Goal: Task Accomplishment & Management: Use online tool/utility

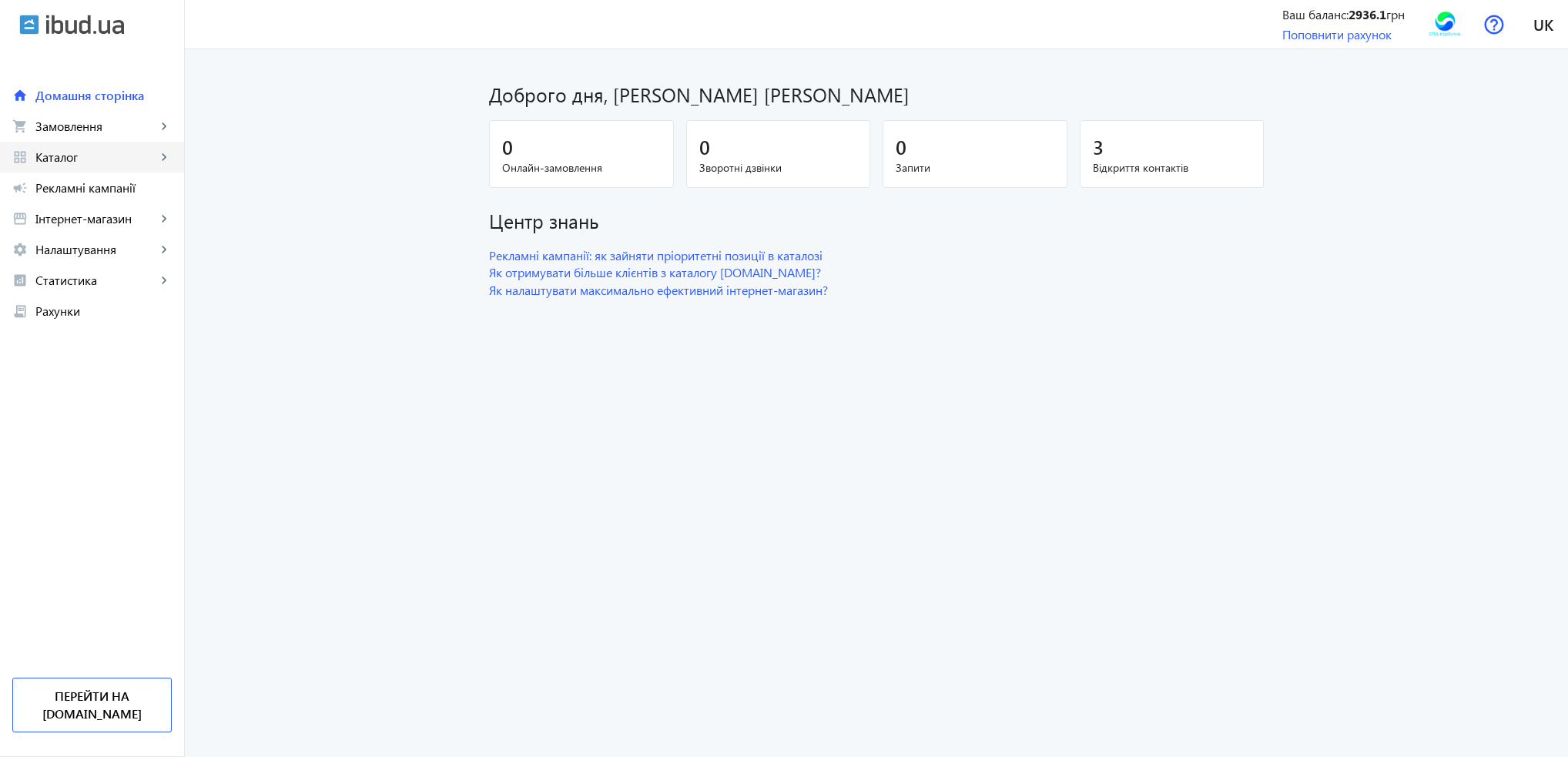
click at [102, 162] on span "Каталог" at bounding box center [96, 156] width 121 height 15
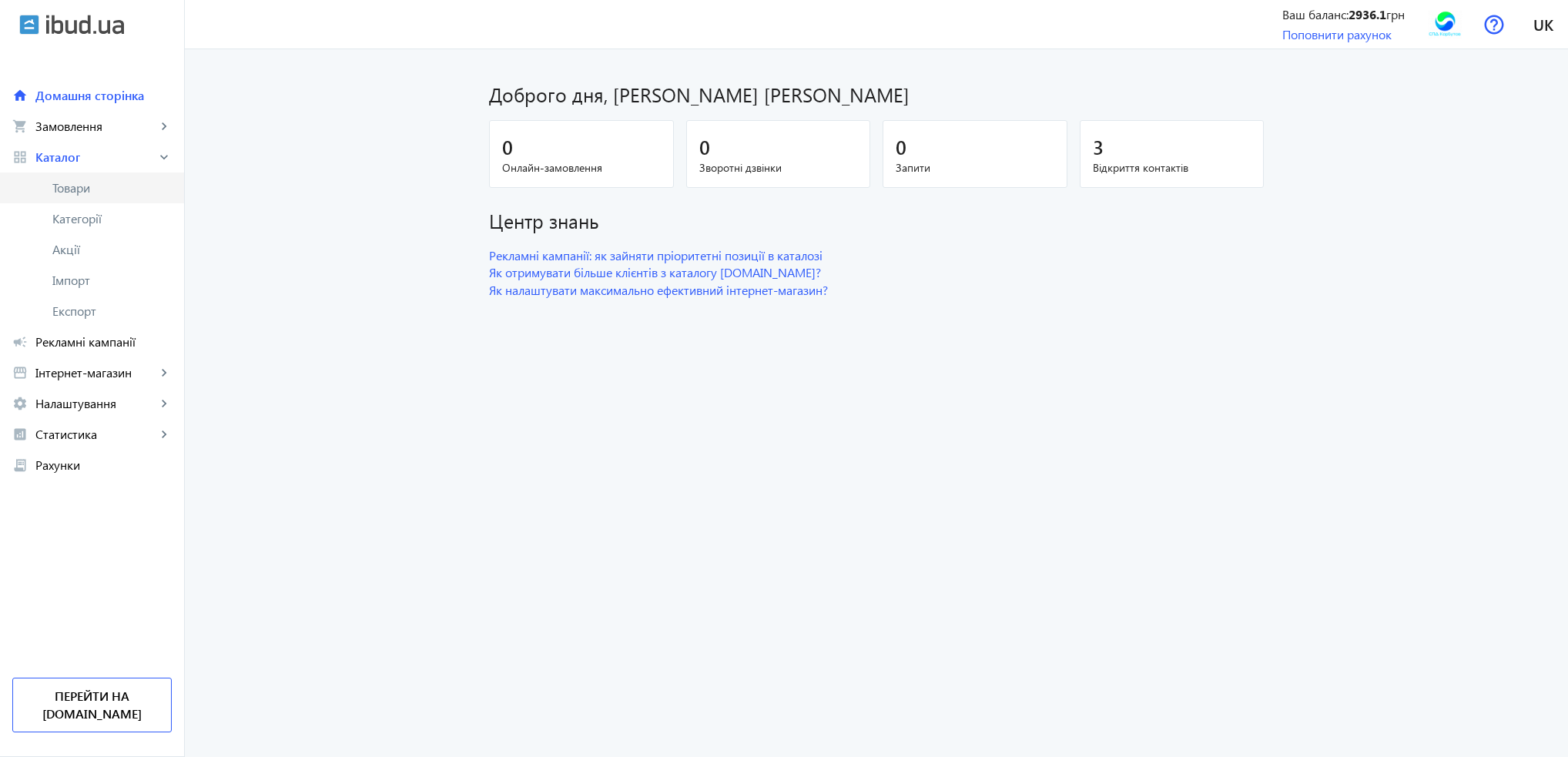
click at [99, 187] on span "Товари" at bounding box center [112, 187] width 120 height 15
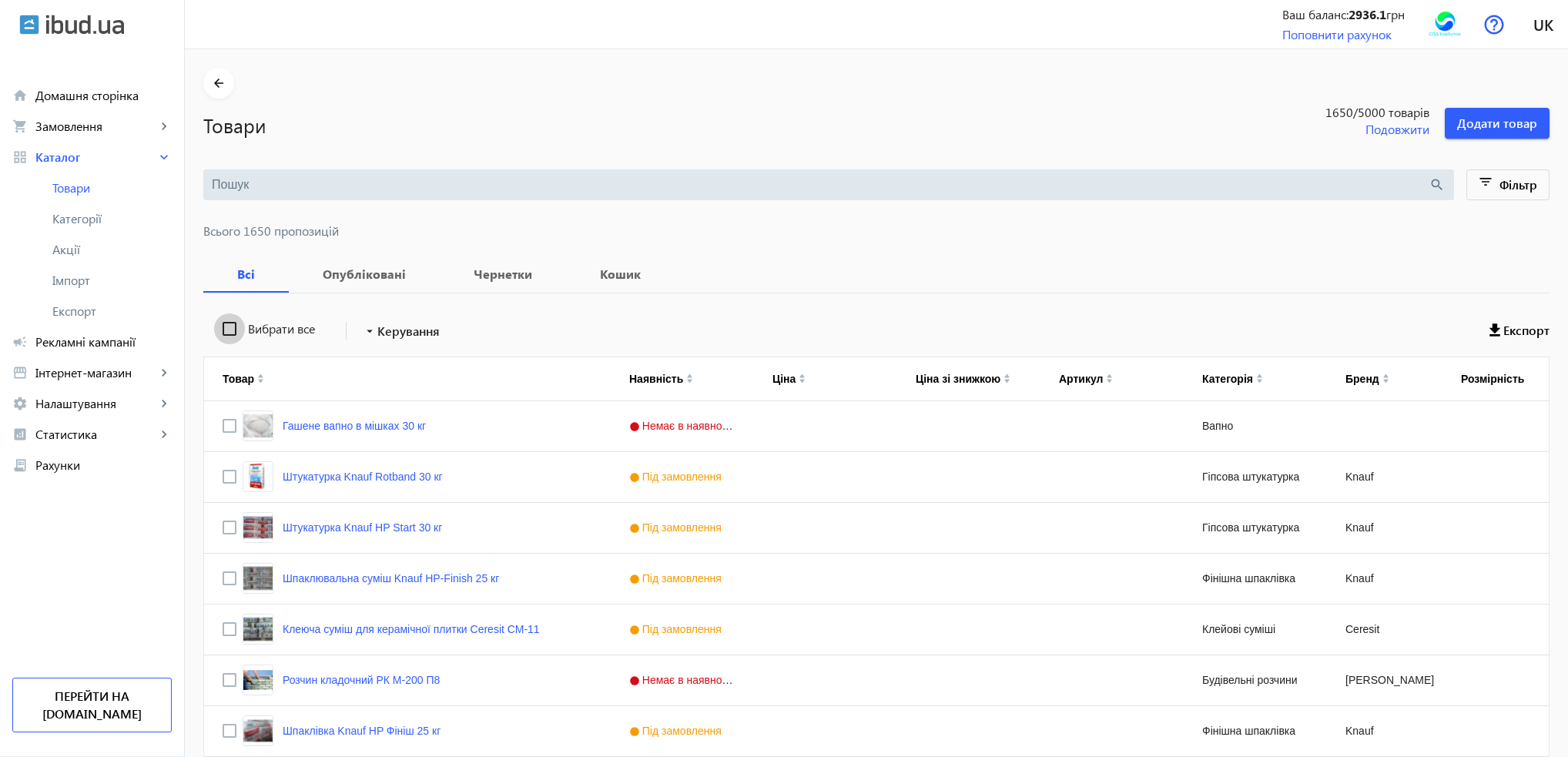
click at [222, 327] on input "Вибрати все" at bounding box center [230, 329] width 31 height 31
checkbox input "true"
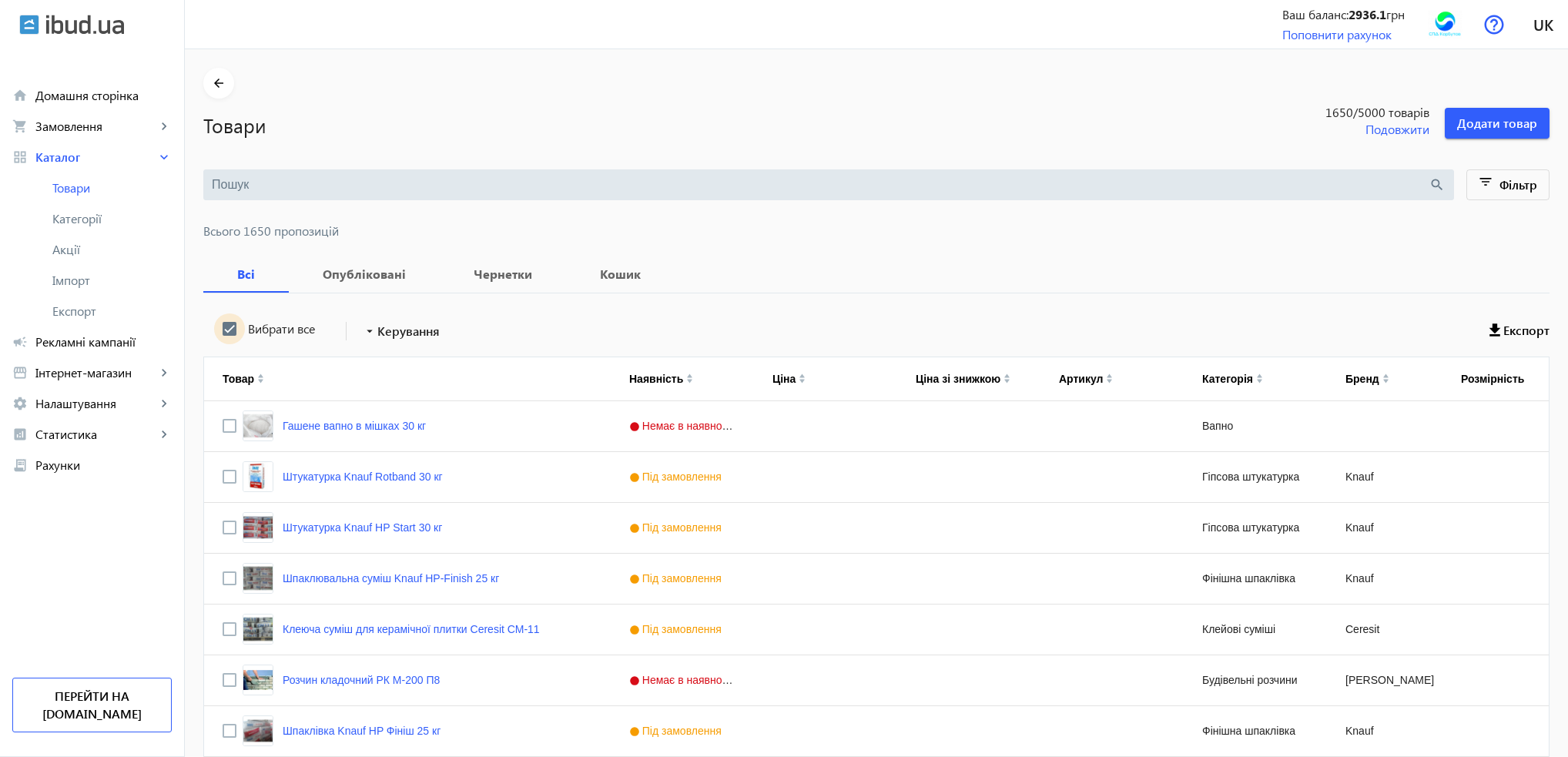
checkbox input "true"
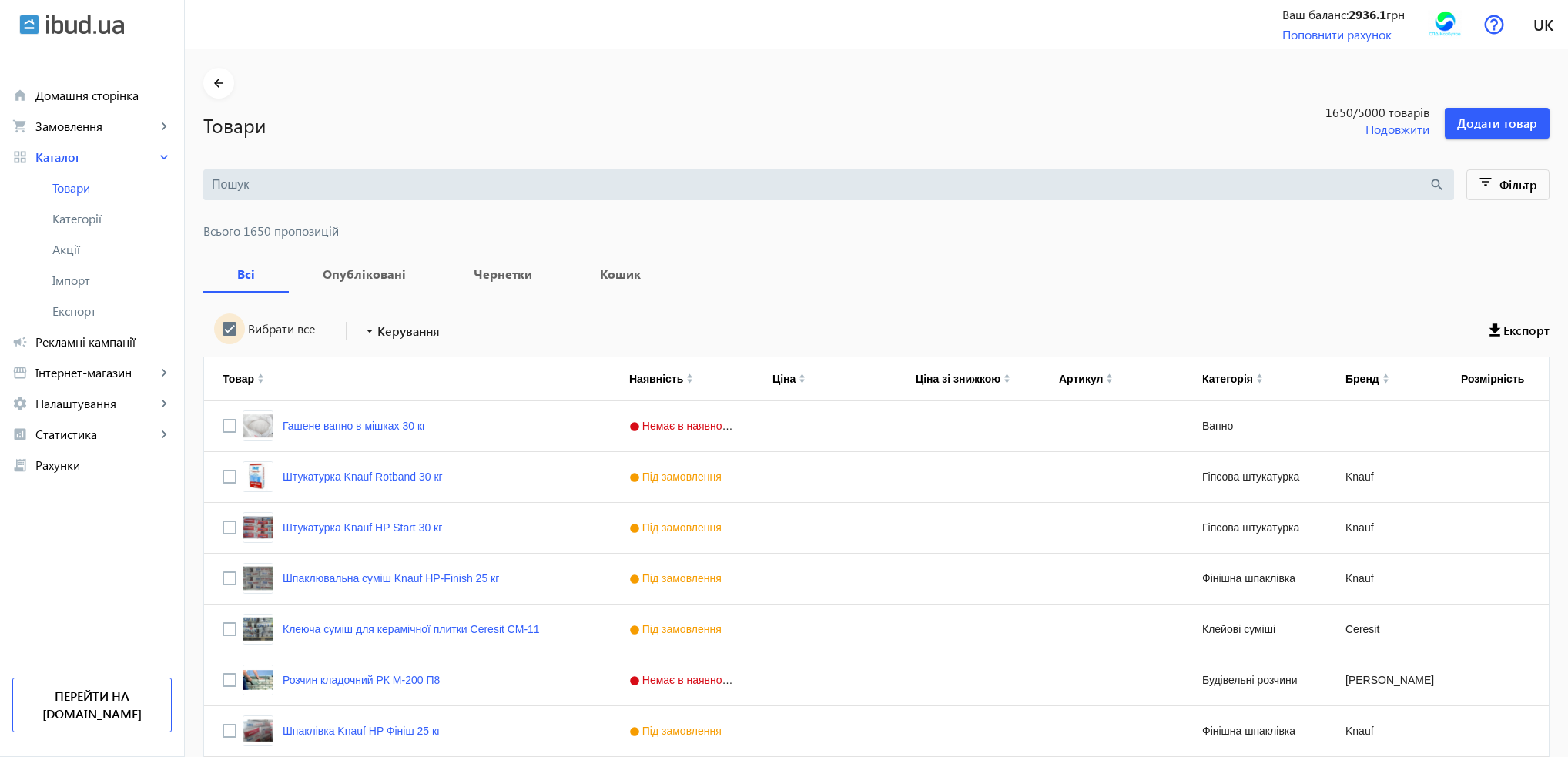
checkbox input "true"
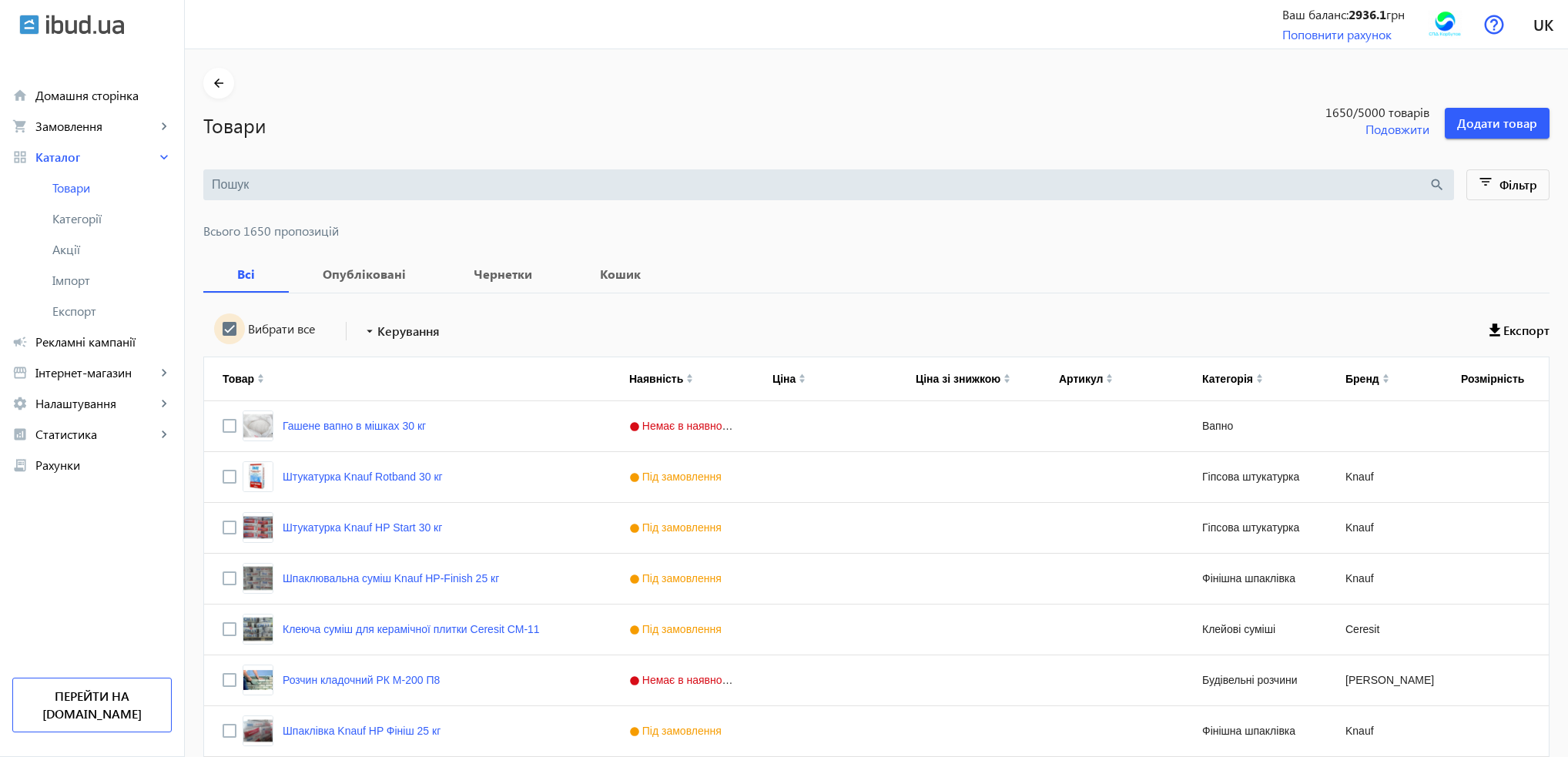
checkbox input "true"
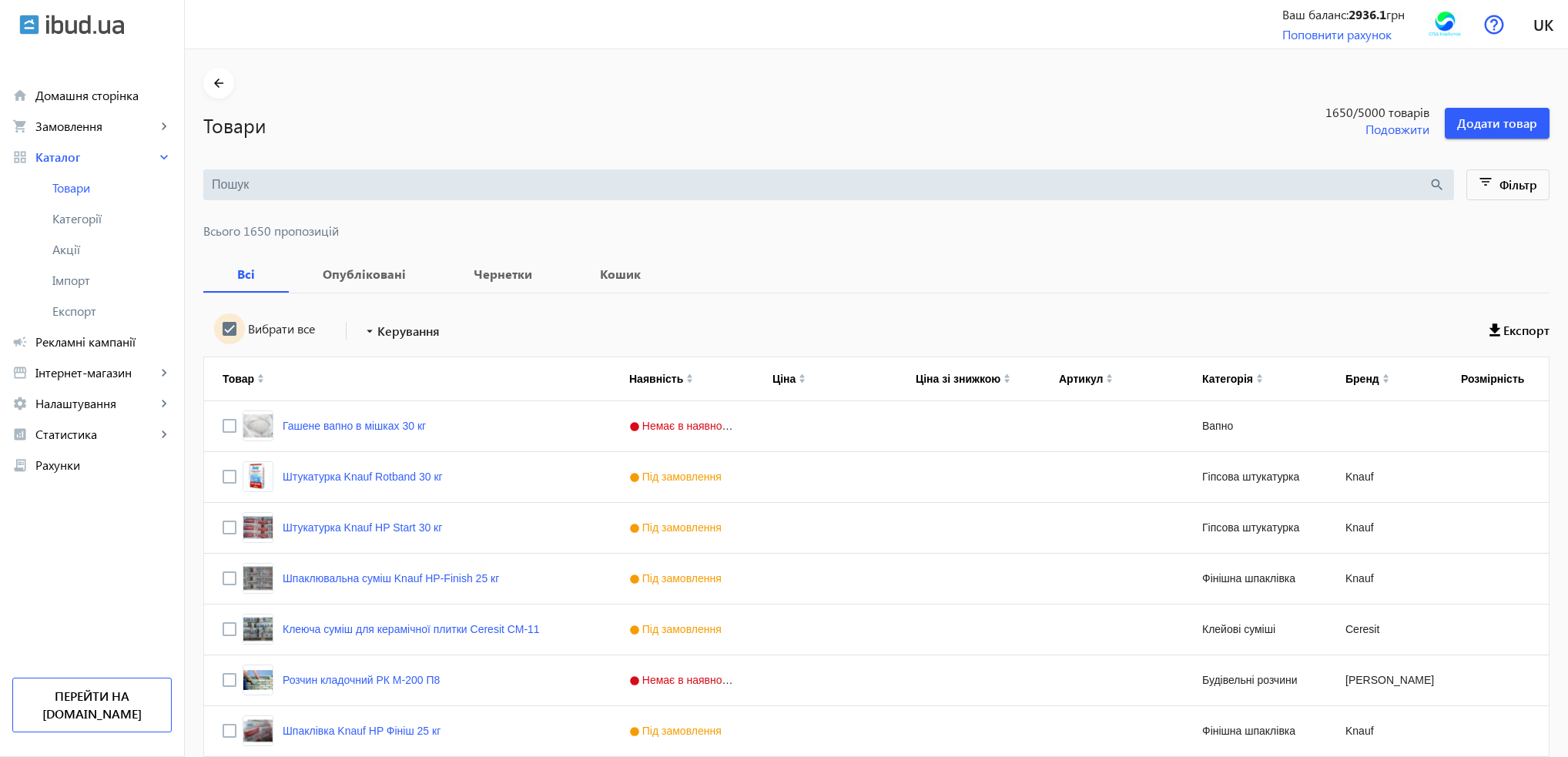
checkbox input "true"
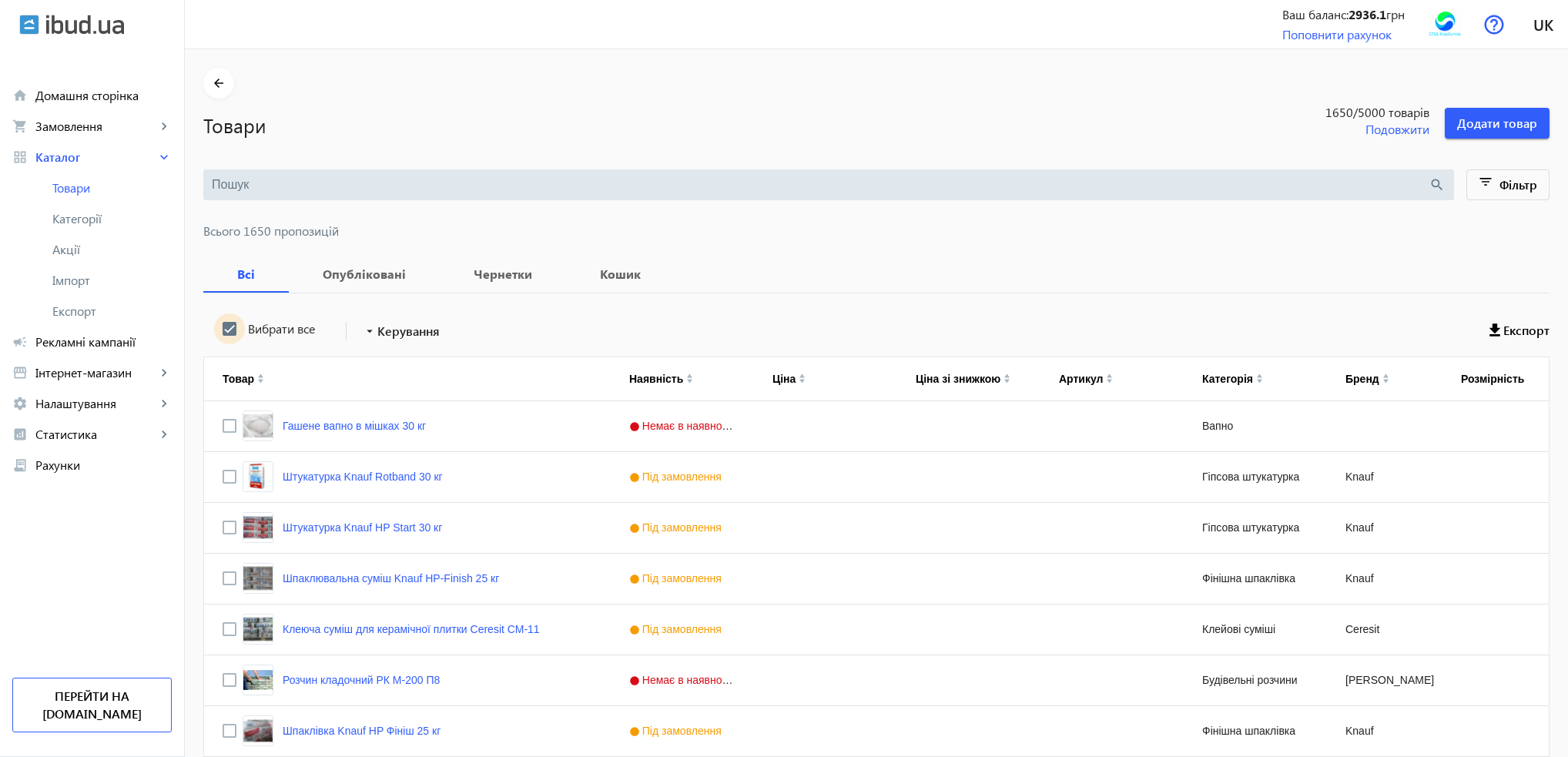
checkbox input "true"
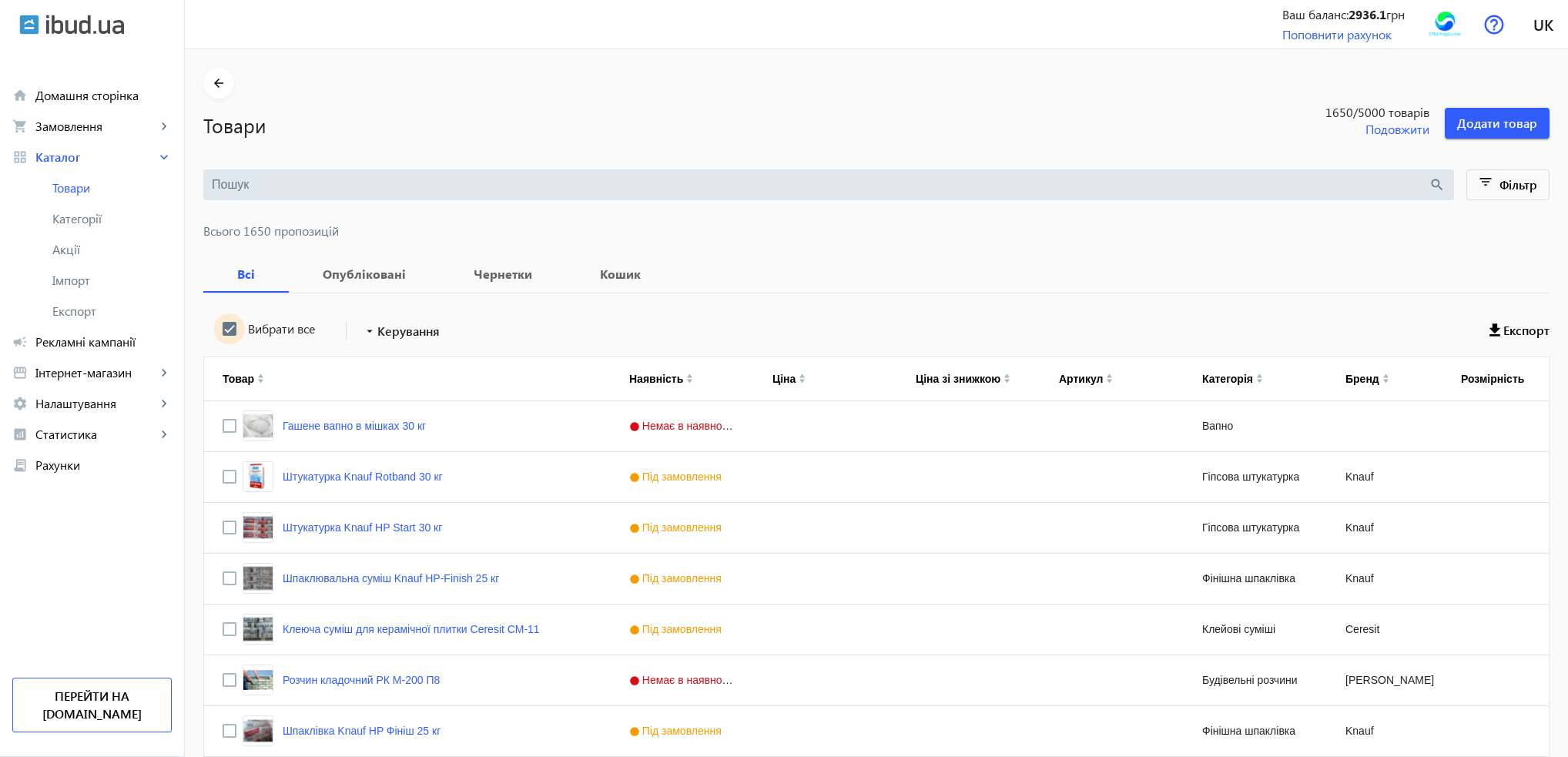
checkbox input "true"
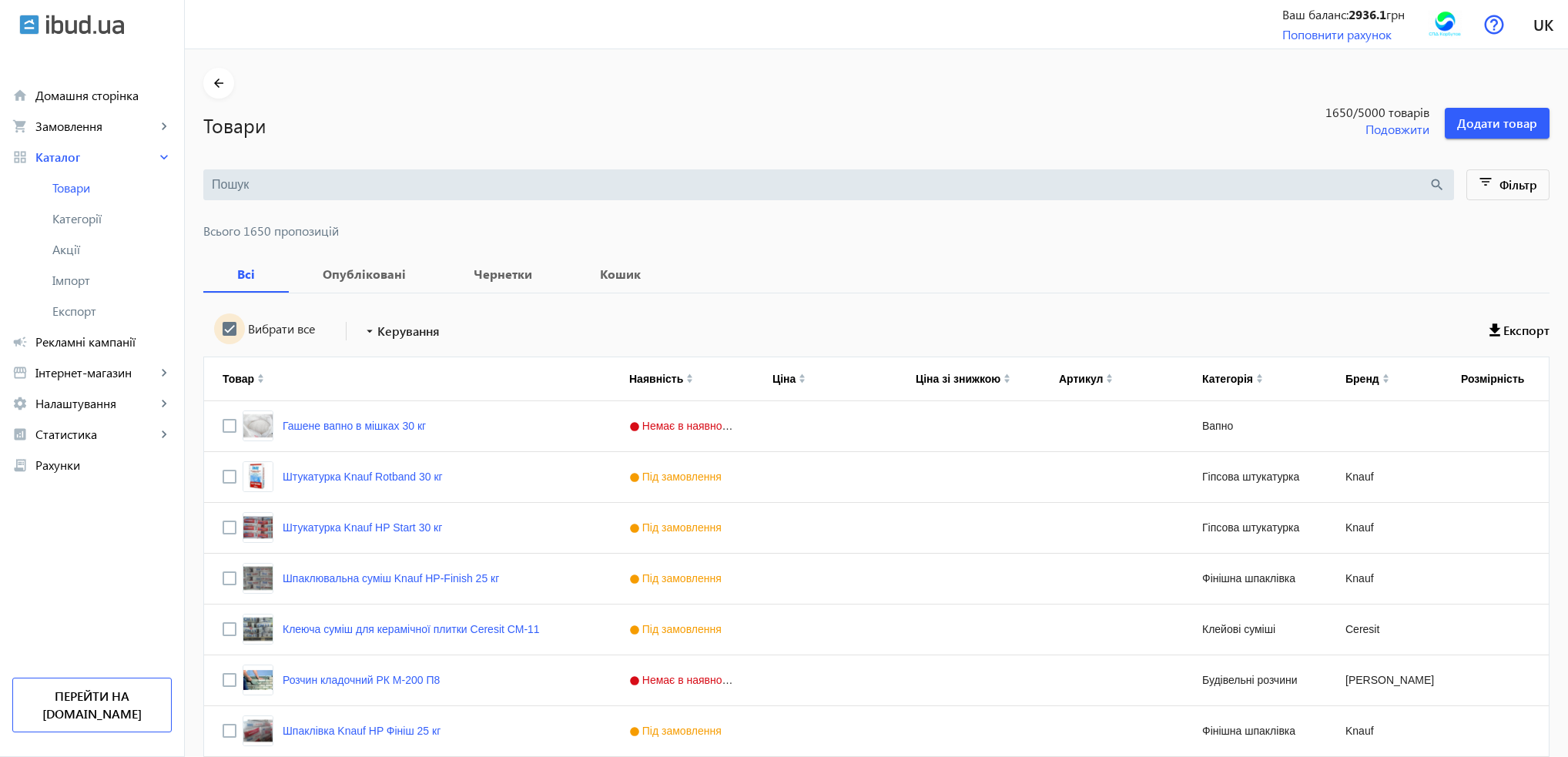
checkbox input "true"
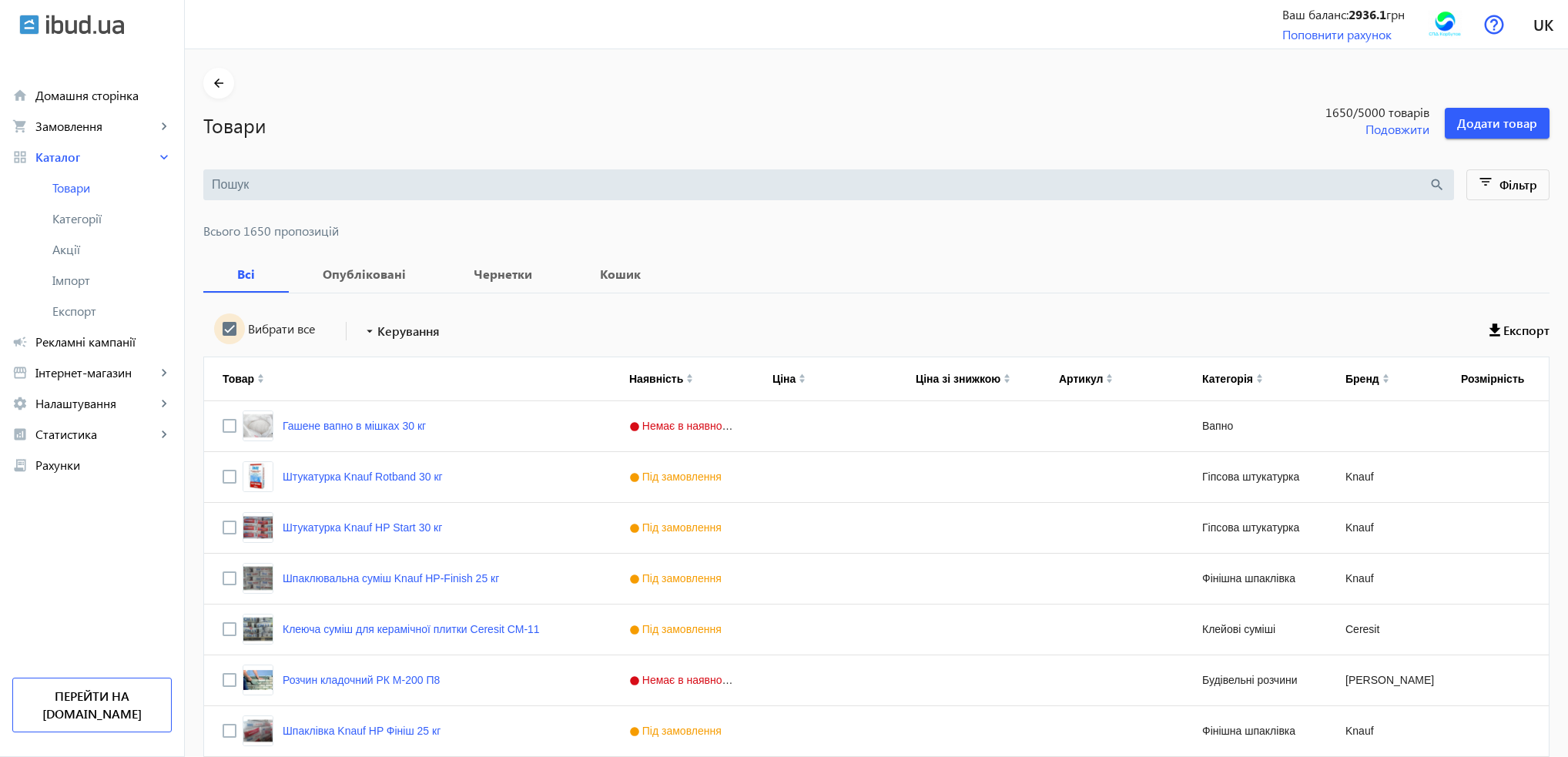
checkbox input "true"
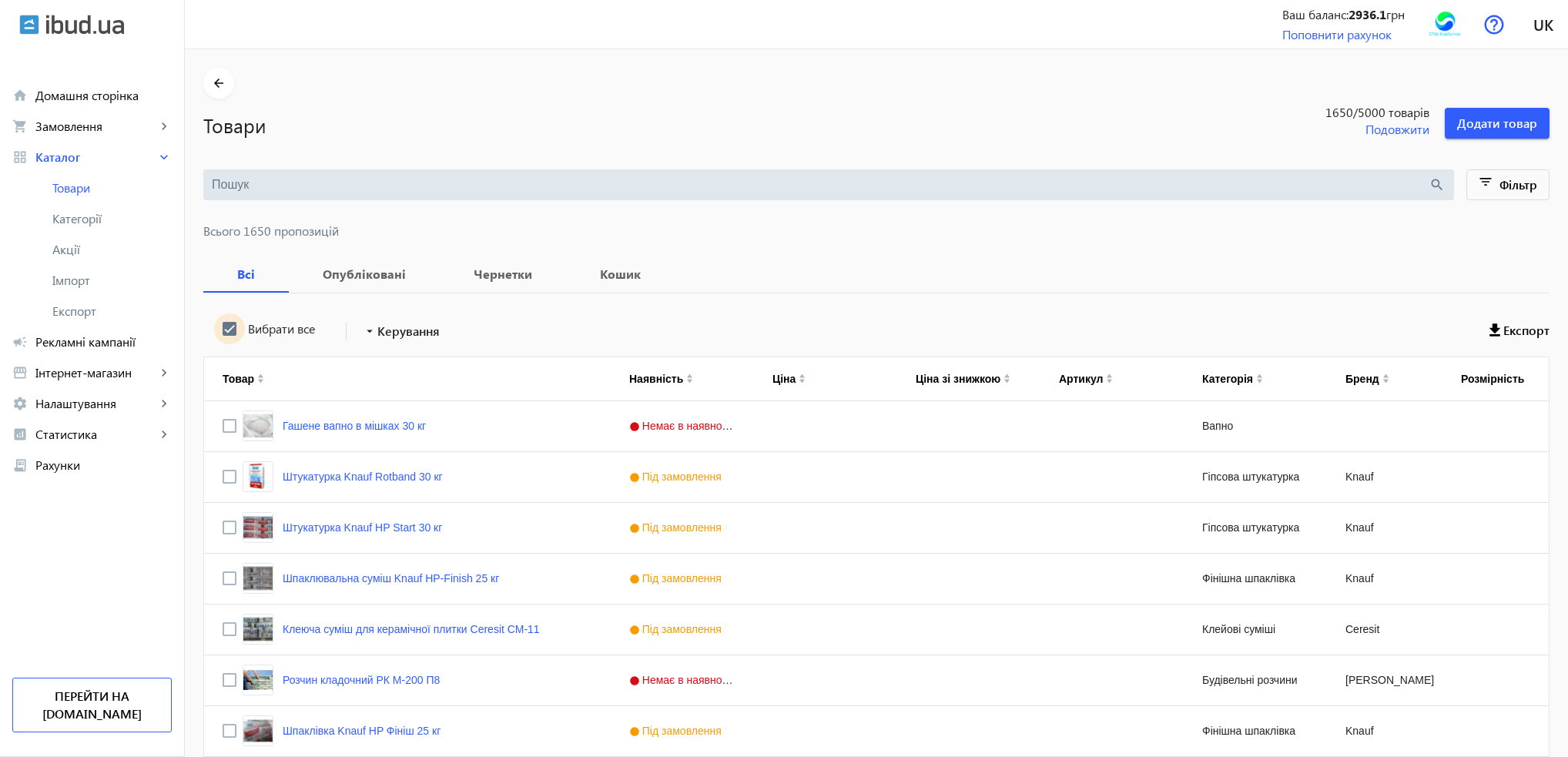
checkbox input "true"
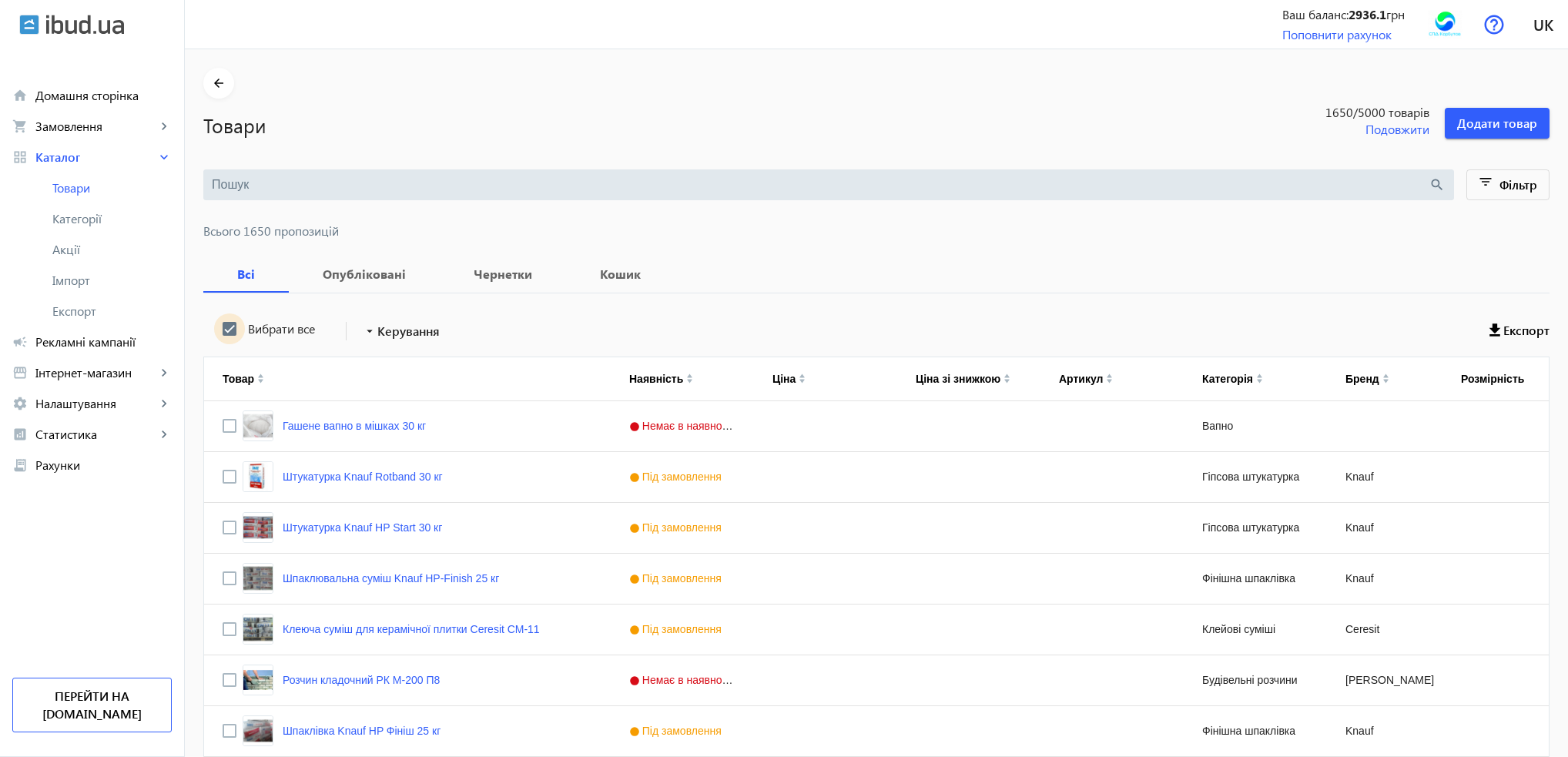
checkbox input "true"
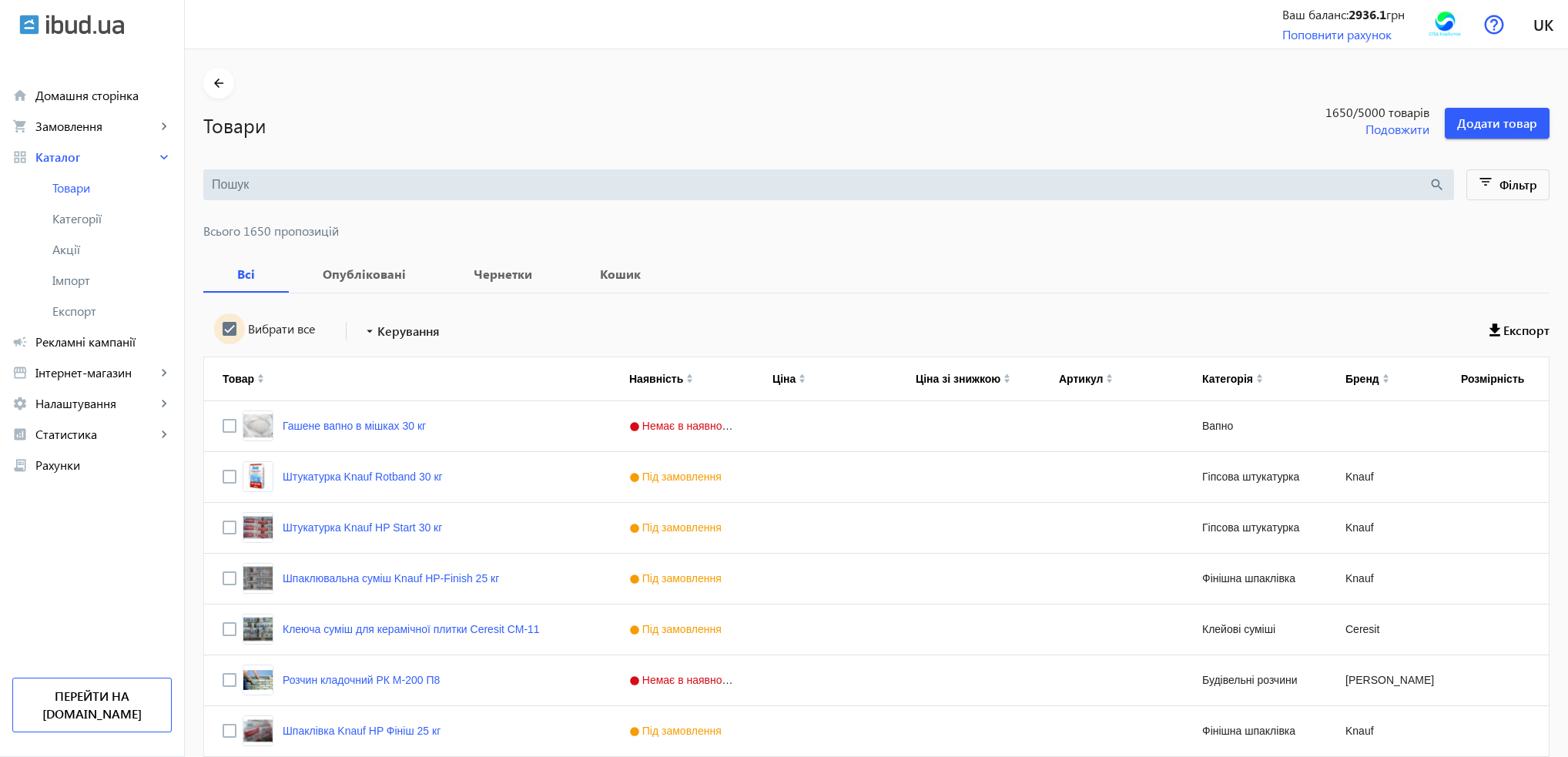
checkbox input "true"
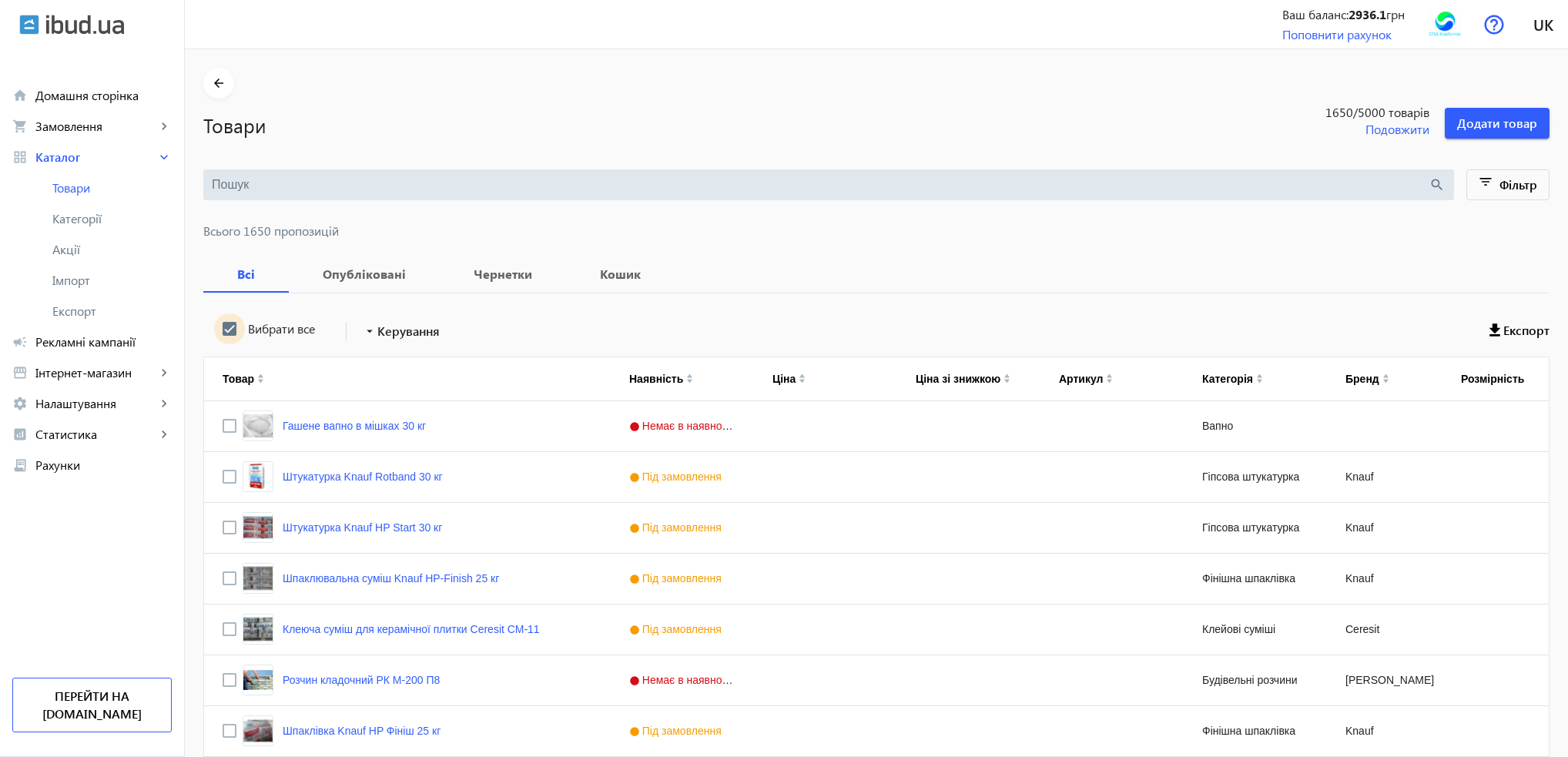
checkbox input "true"
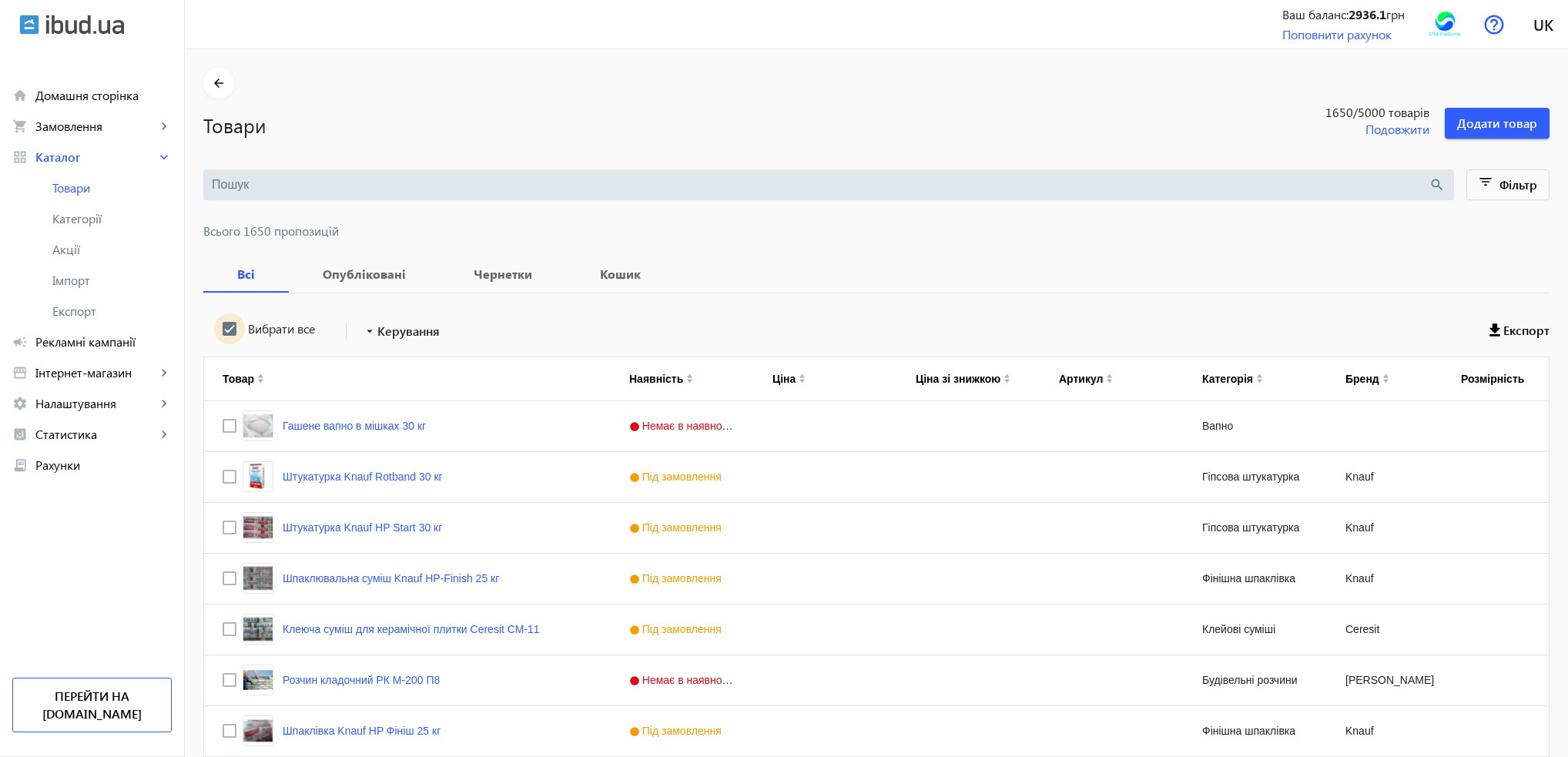
checkbox input "true"
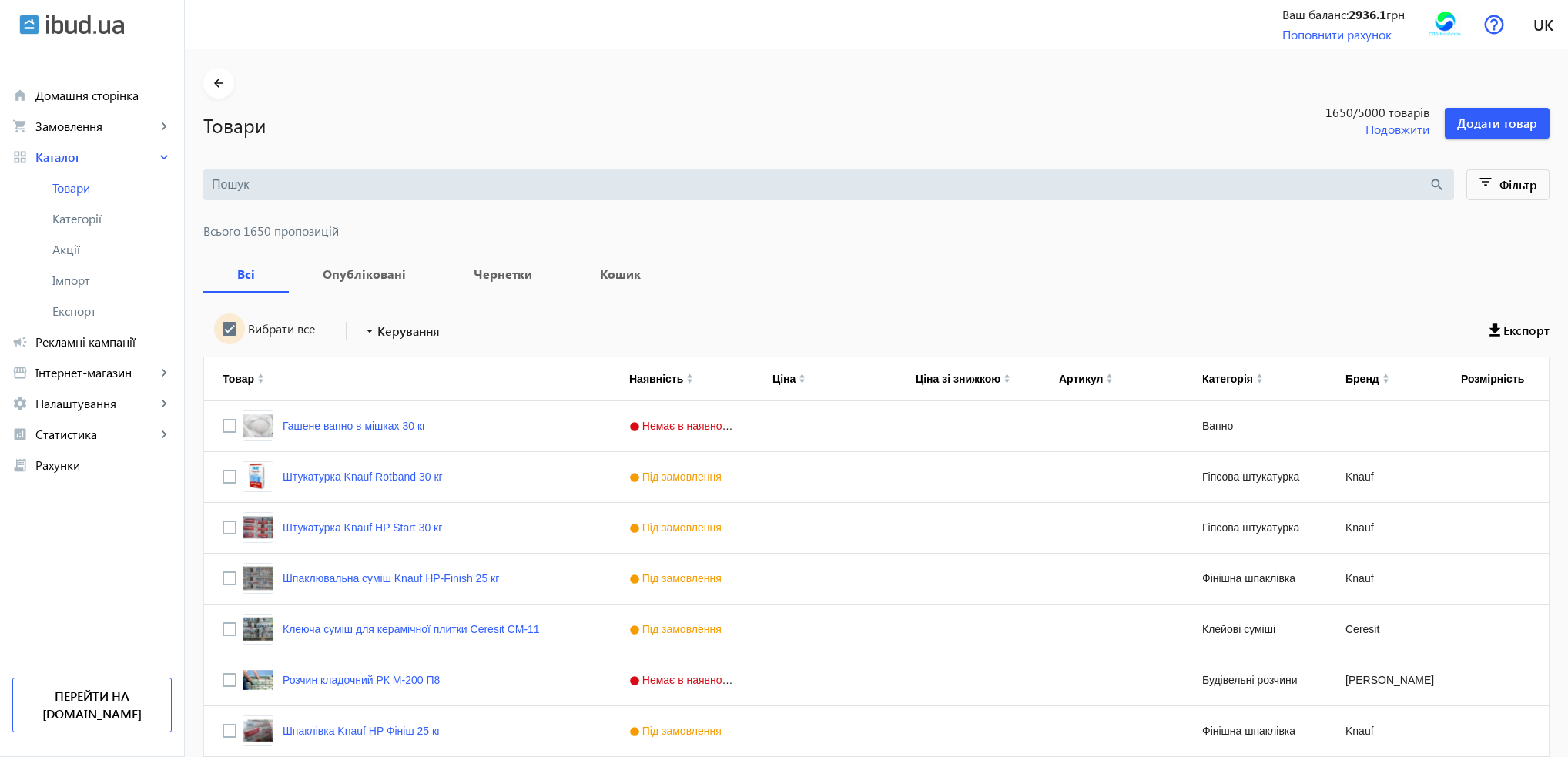
checkbox input "true"
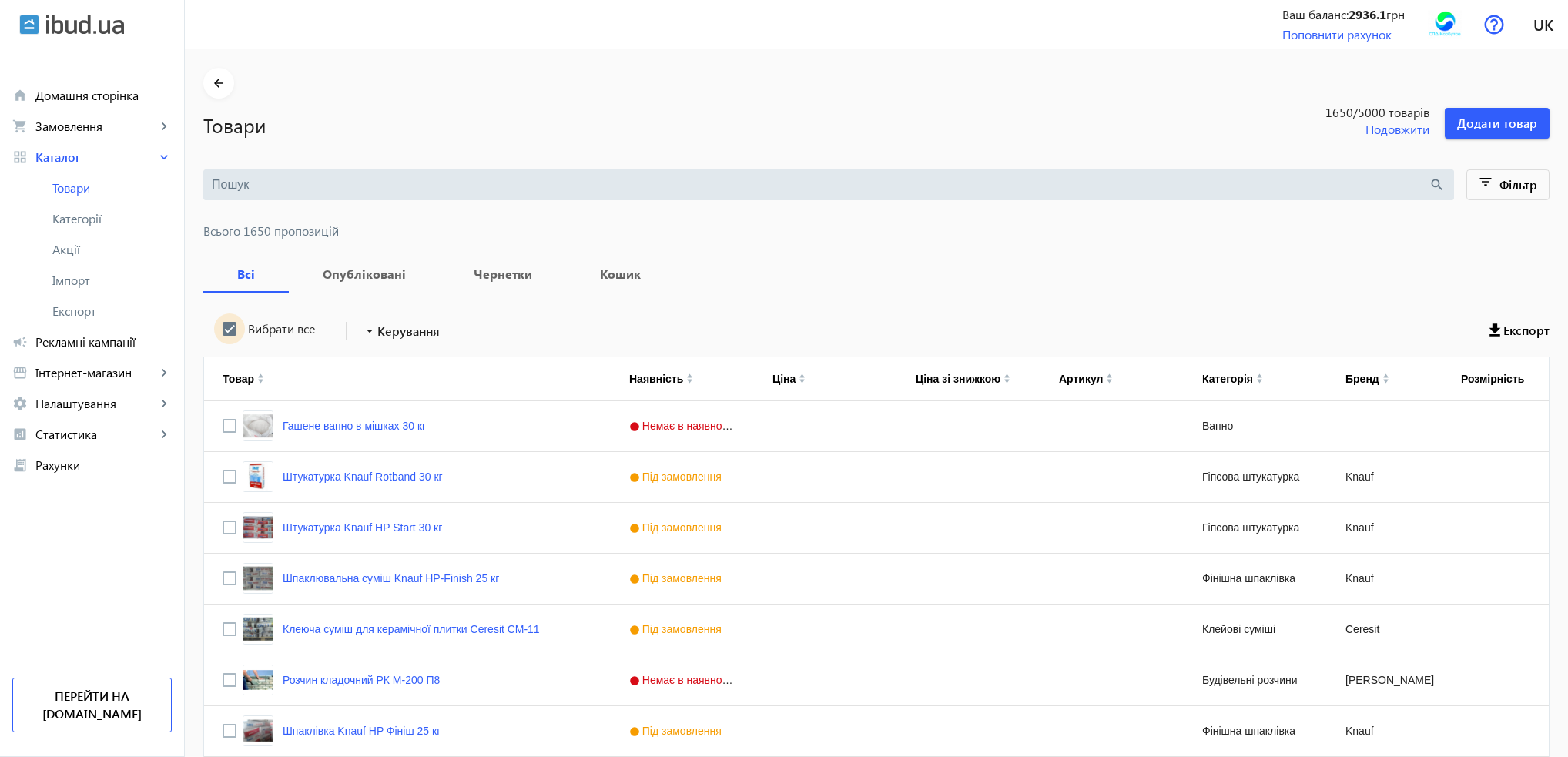
checkbox input "true"
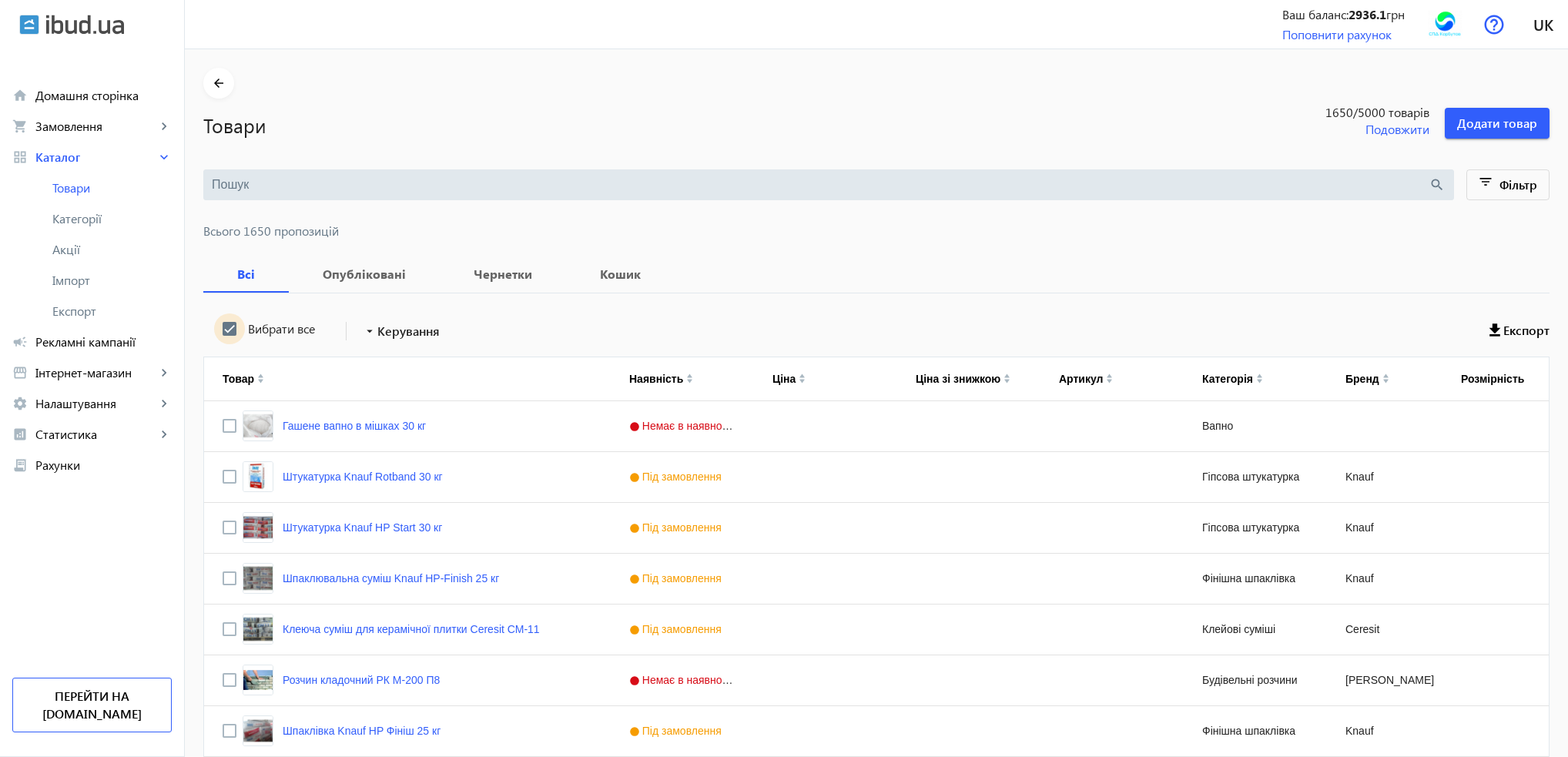
checkbox input "true"
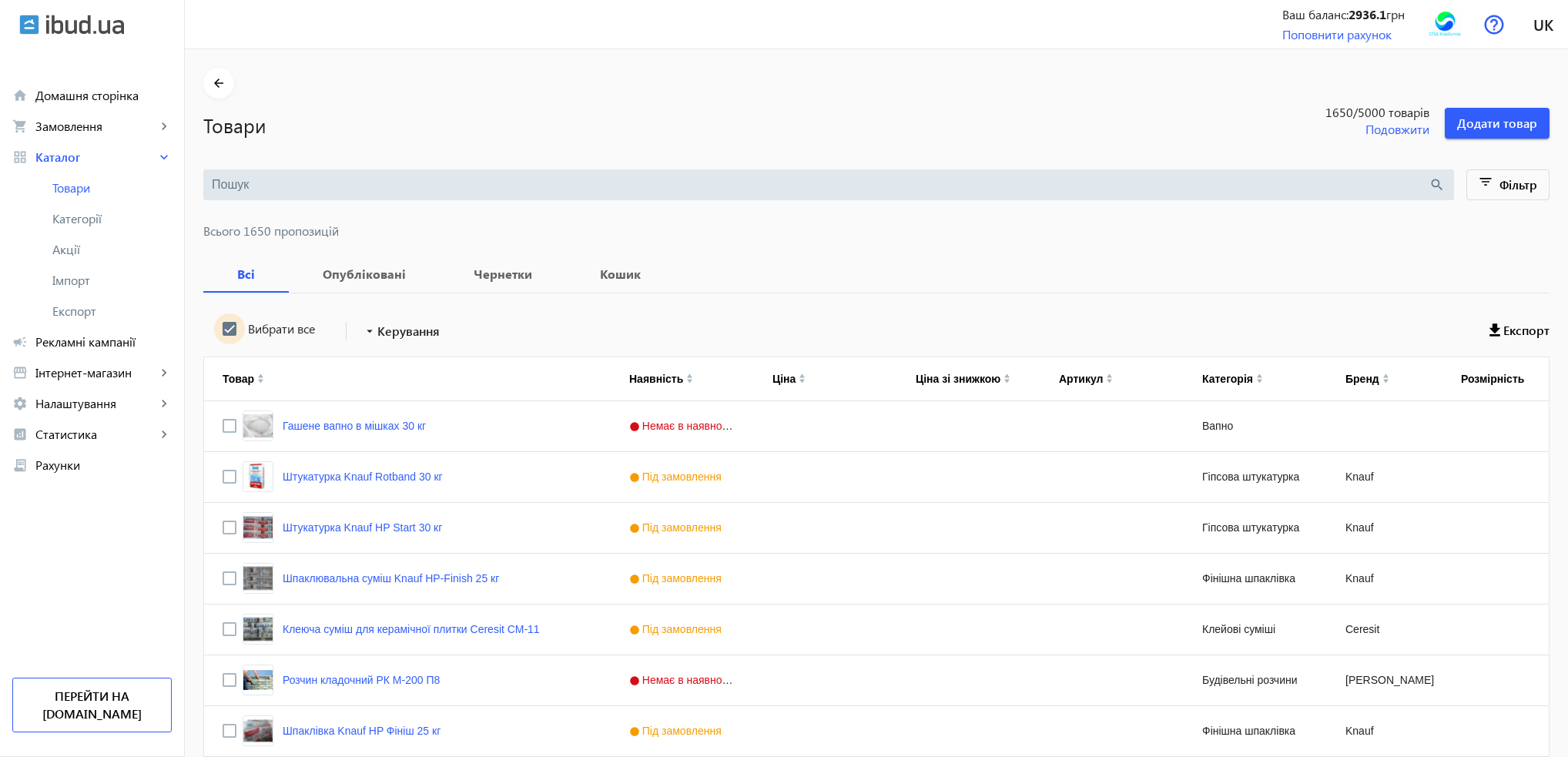
checkbox input "true"
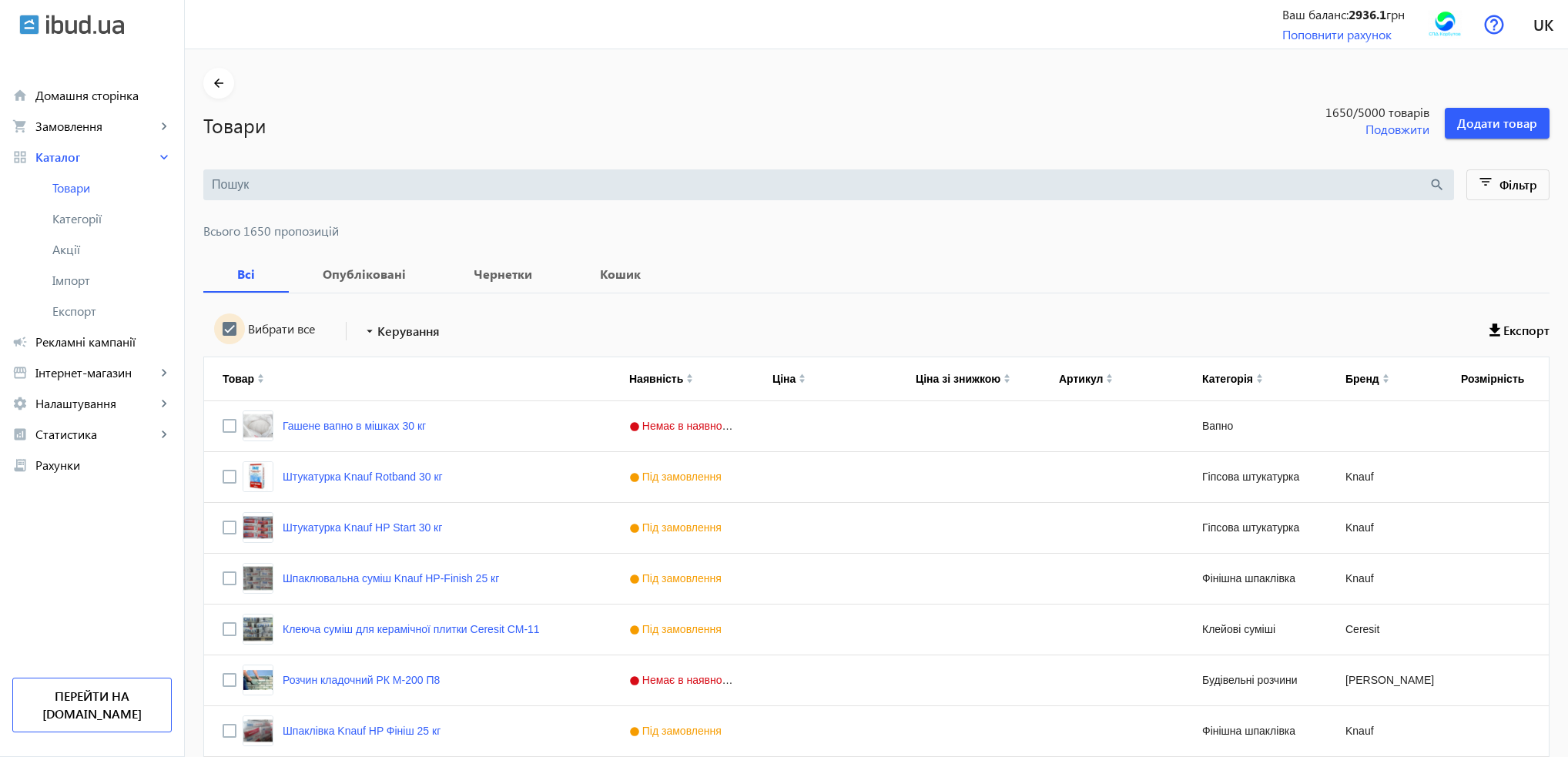
checkbox input "true"
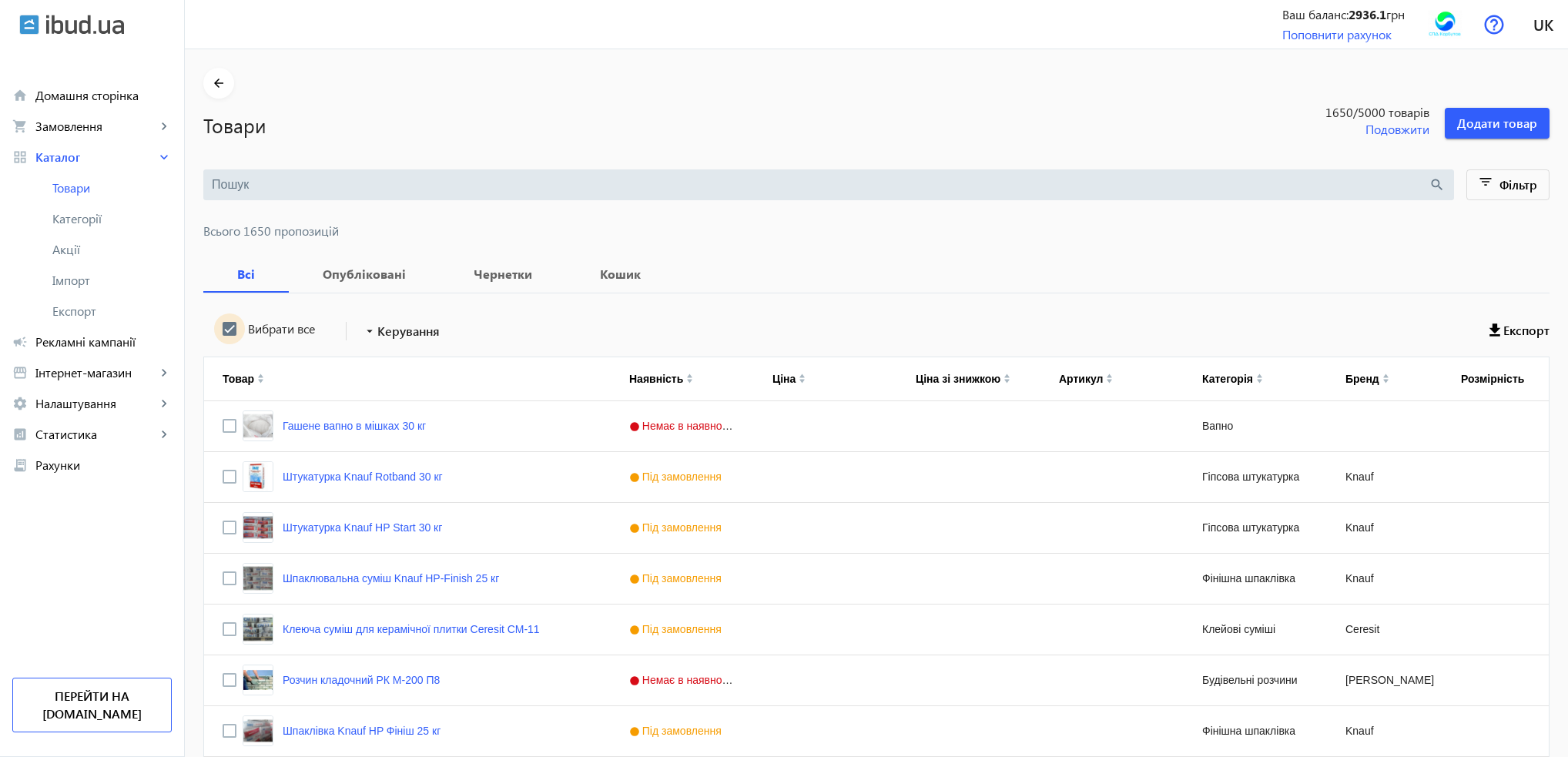
checkbox input "true"
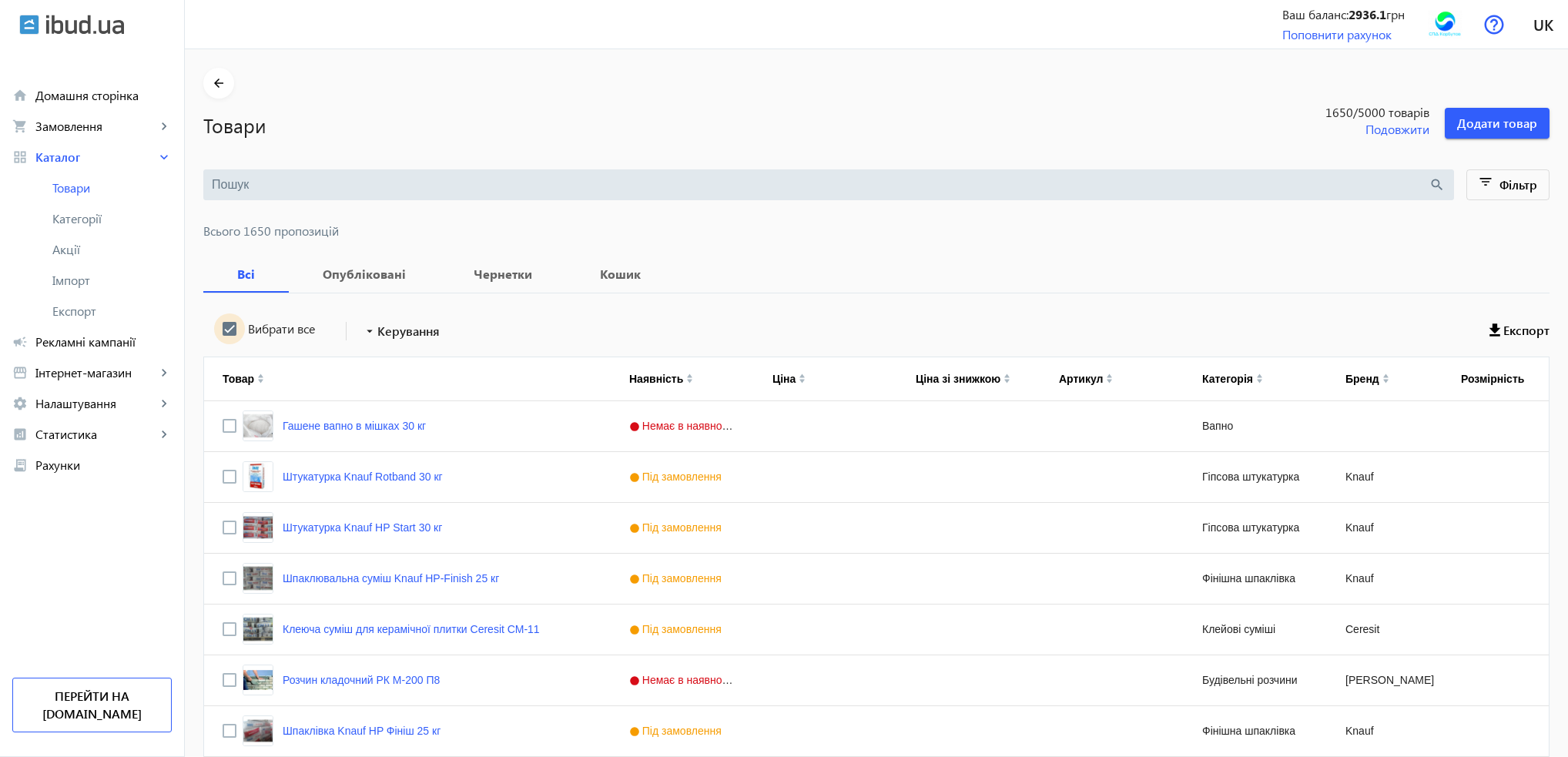
checkbox input "true"
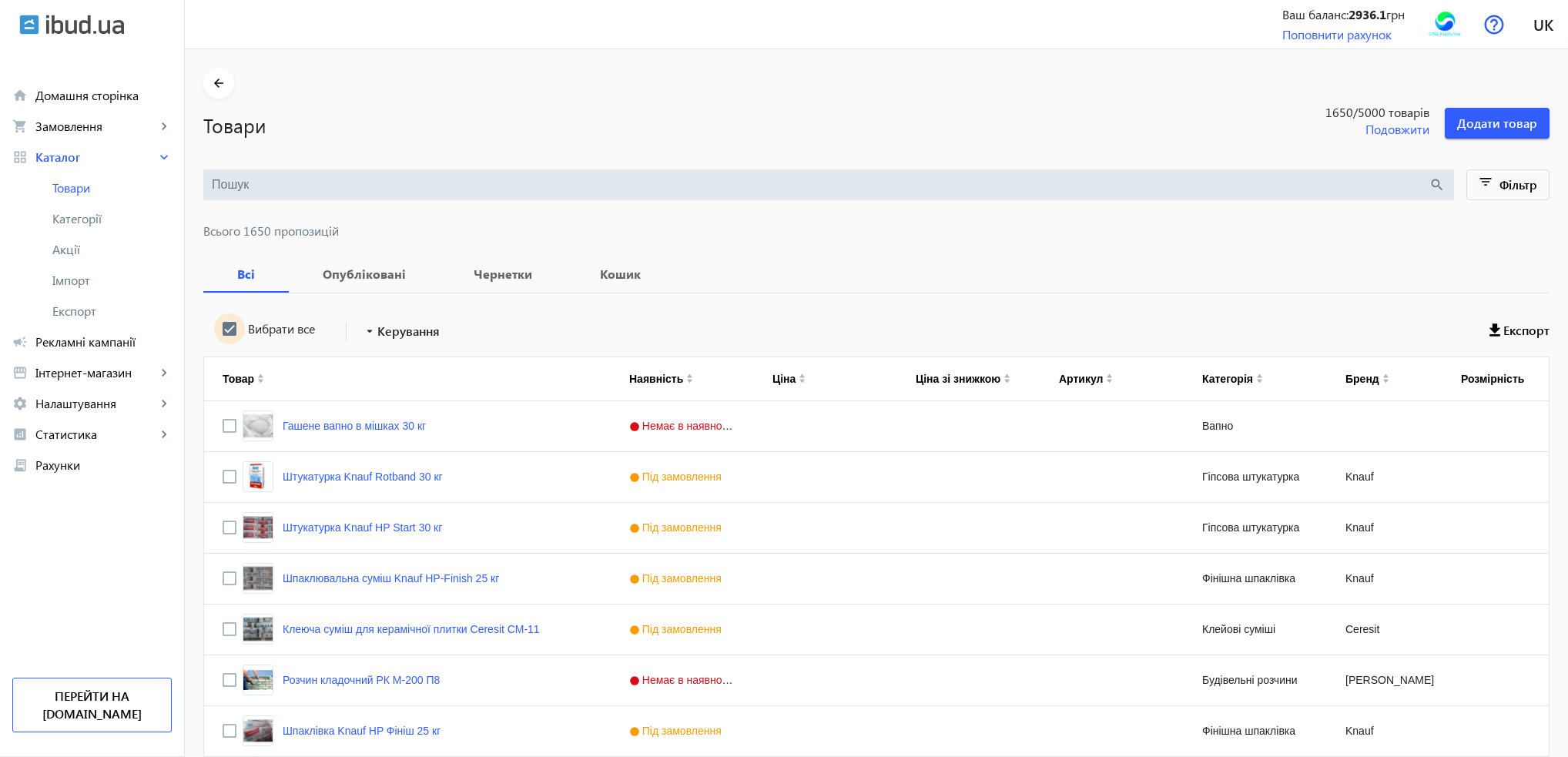
checkbox input "true"
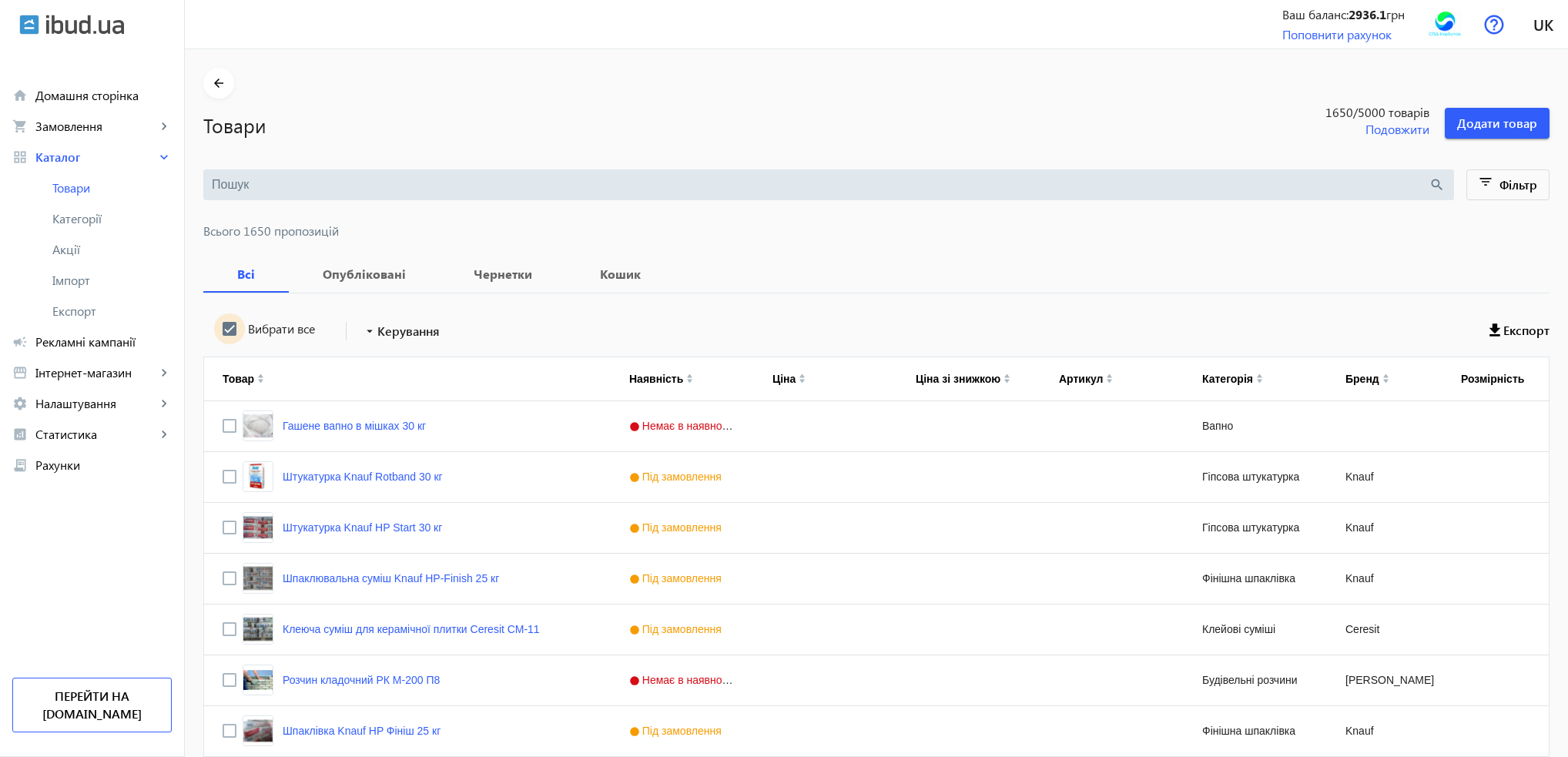
checkbox input "true"
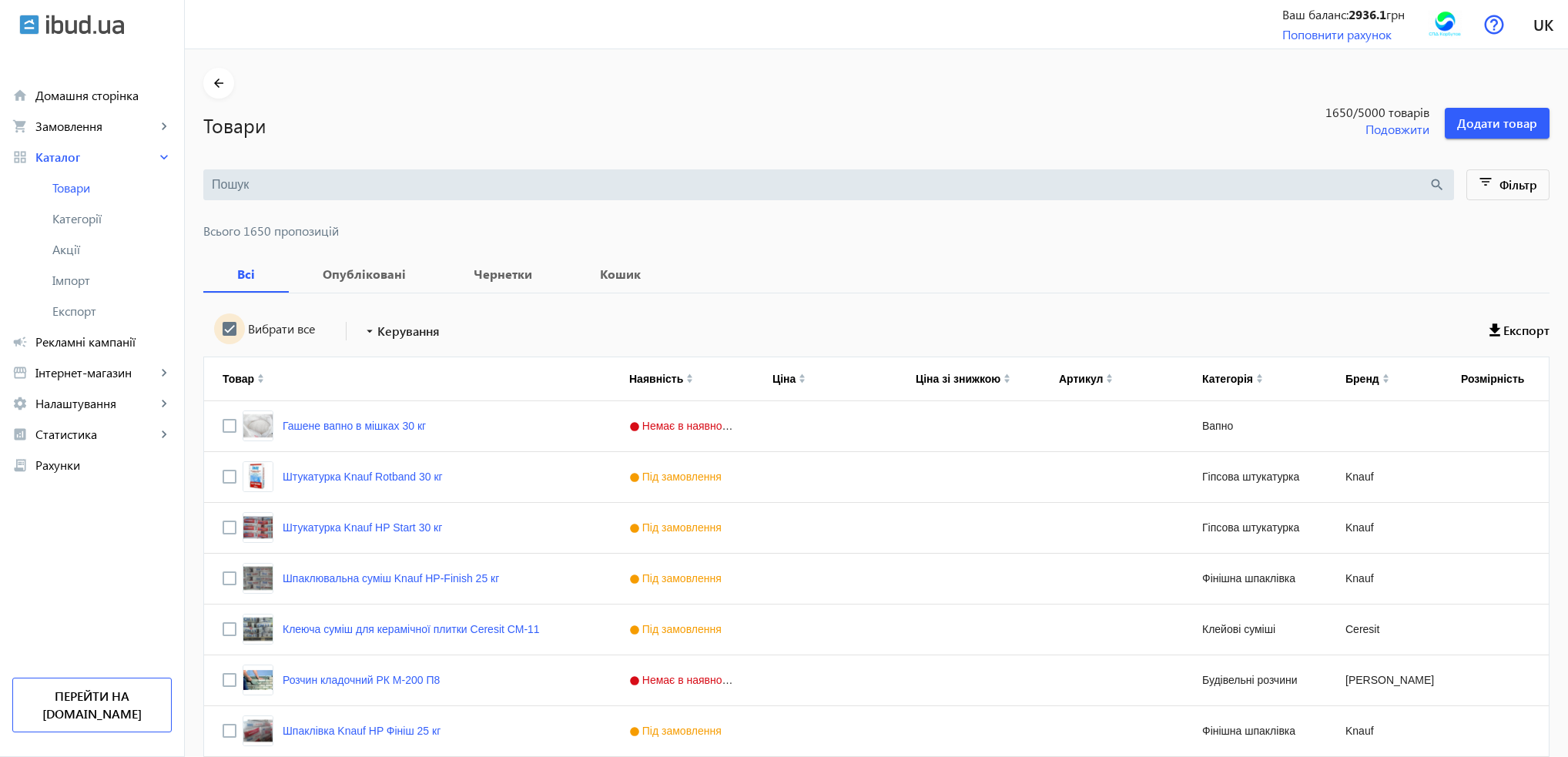
checkbox input "true"
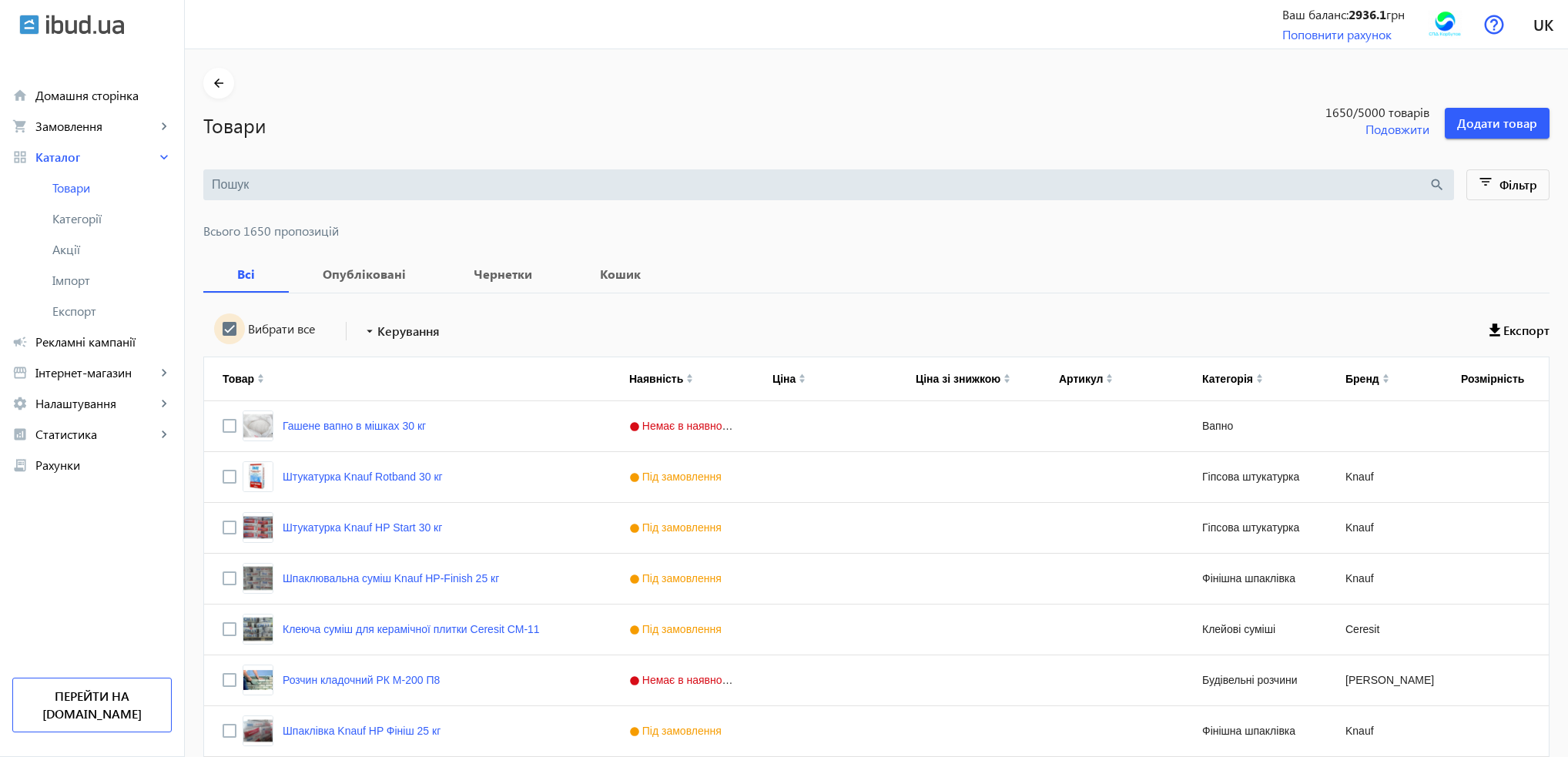
checkbox input "true"
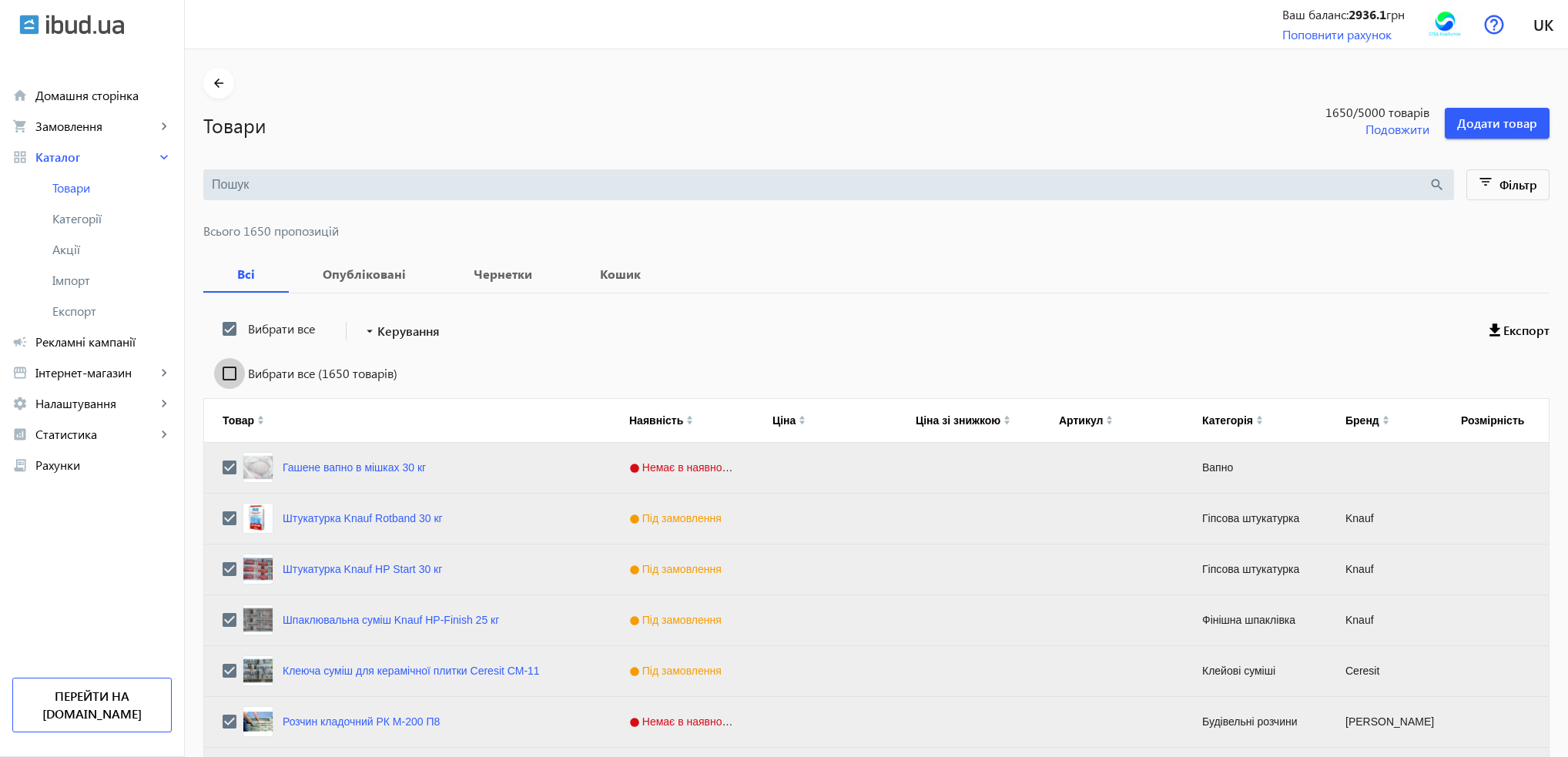
click at [219, 374] on input "Вибрати все (1650 товарів)" at bounding box center [230, 374] width 31 height 31
checkbox input "true"
click at [395, 344] on span at bounding box center [401, 330] width 90 height 37
click at [408, 346] on span "Підняти вгору" at bounding box center [454, 340] width 186 height 12
